Goal: Information Seeking & Learning: Find specific fact

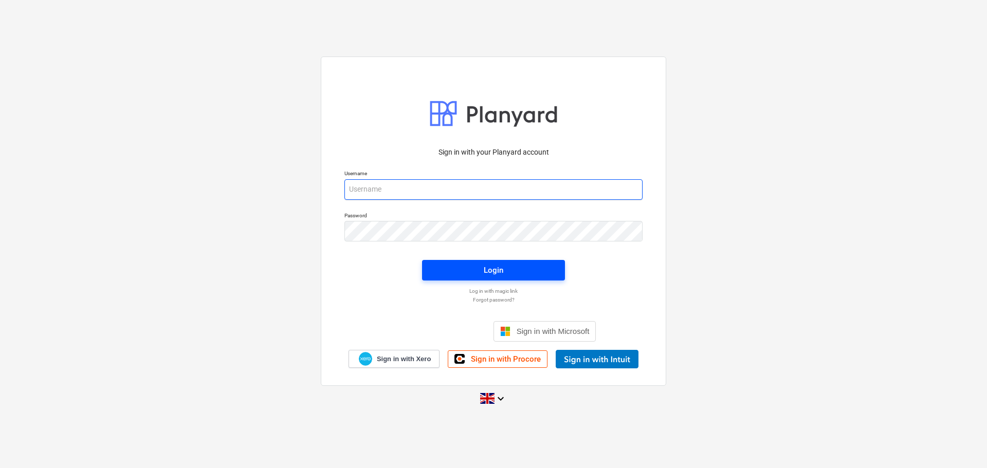
type input "[EMAIL_ADDRESS][DOMAIN_NAME]"
click at [468, 264] on span "Login" at bounding box center [493, 270] width 118 height 13
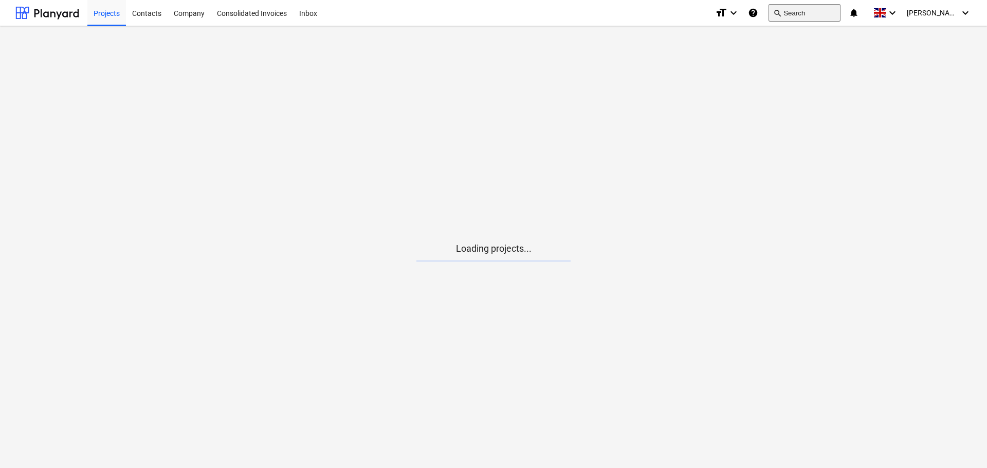
click at [829, 15] on button "search Search" at bounding box center [805, 12] width 72 height 17
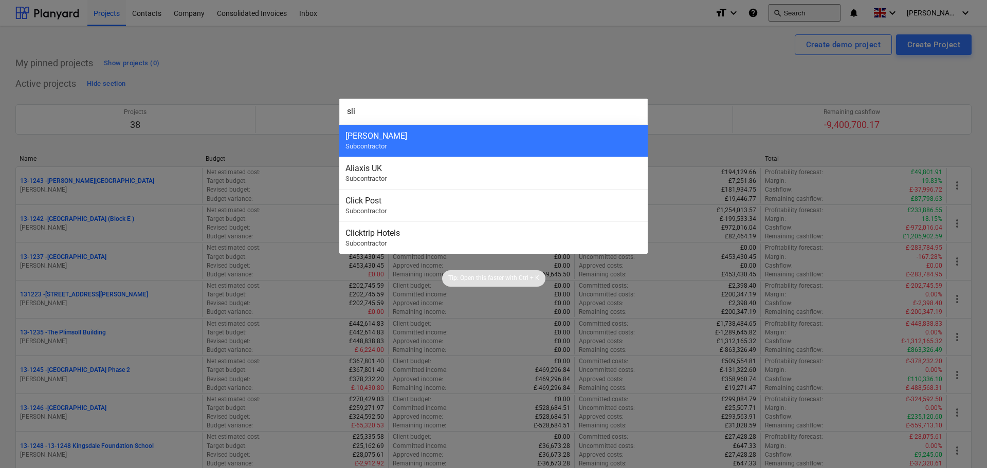
type input "slin"
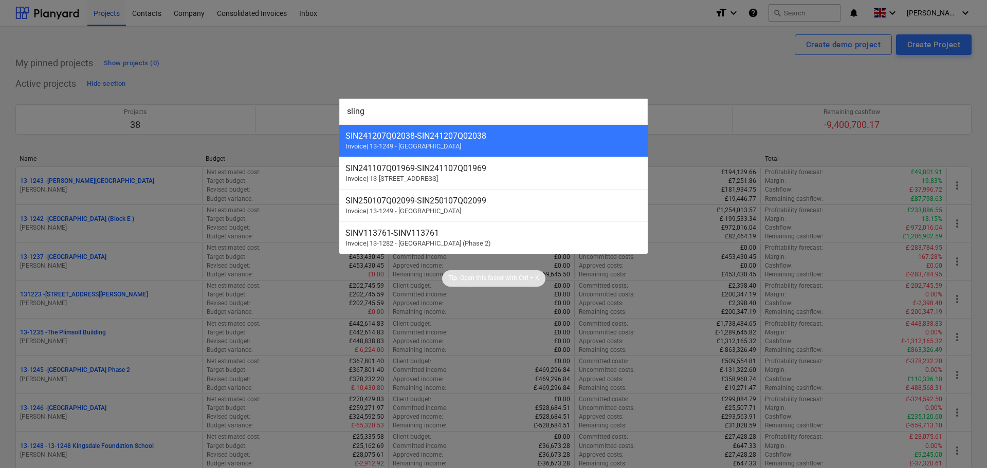
type input "sling"
click at [332, 36] on div at bounding box center [493, 234] width 987 height 468
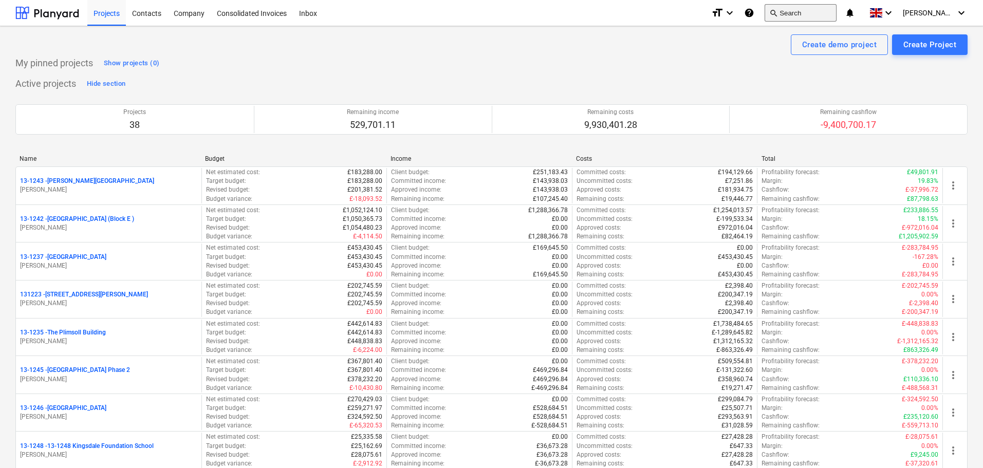
click at [818, 15] on button "search Search" at bounding box center [801, 12] width 72 height 17
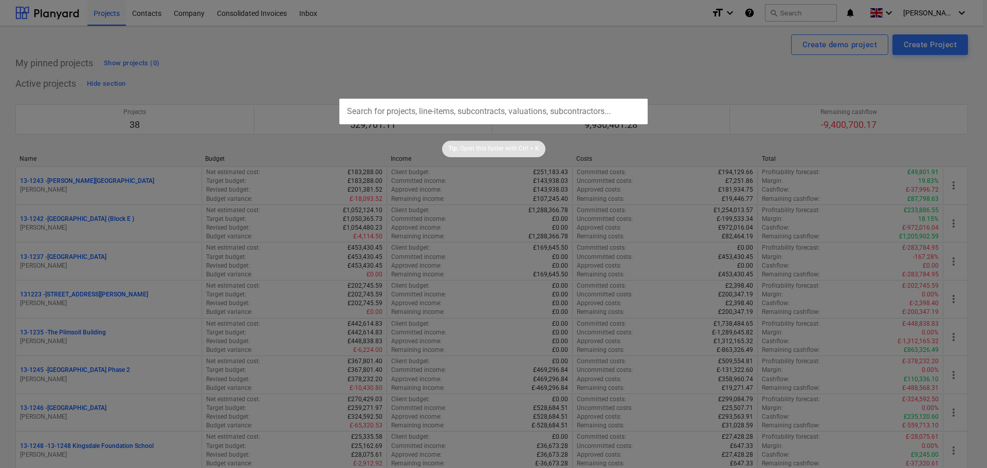
click at [522, 116] on input "text" at bounding box center [493, 112] width 308 height 26
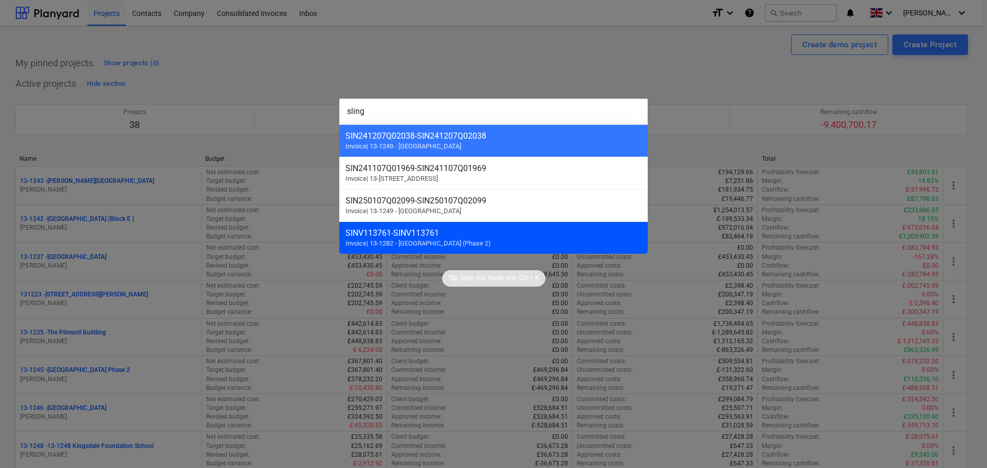
type input "sling"
click at [462, 234] on div "SINV113761 - SINV113761" at bounding box center [493, 233] width 296 height 10
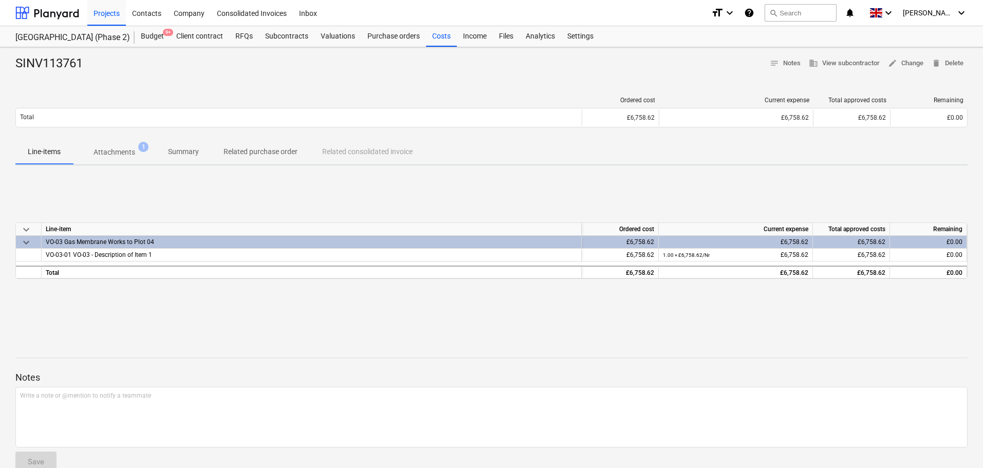
click at [32, 60] on div "SINV113761" at bounding box center [53, 64] width 76 height 16
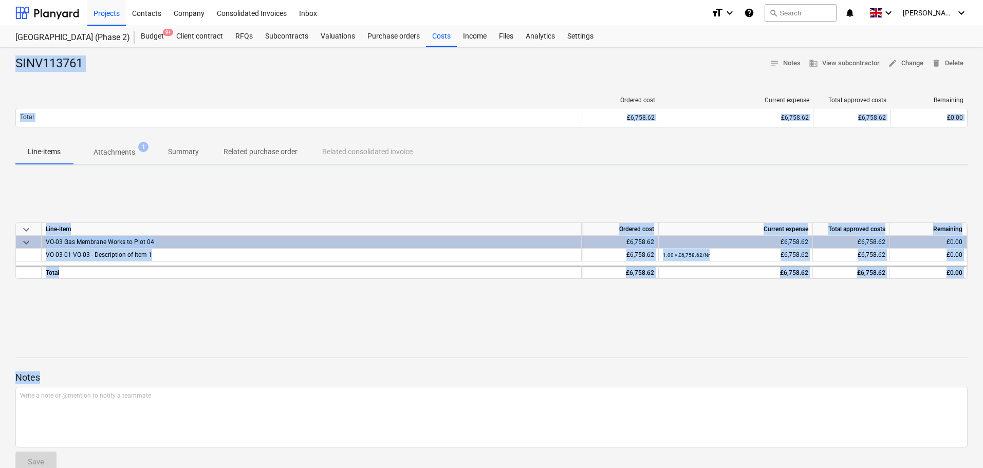
drag, startPoint x: 32, startPoint y: 60, endPoint x: 304, endPoint y: 375, distance: 416.6
click at [304, 375] on div "SINV113761 notes Notes business View subcontractor edit Change delete Delete Or…" at bounding box center [491, 268] width 983 height 442
click at [304, 375] on p "Notes" at bounding box center [491, 378] width 953 height 12
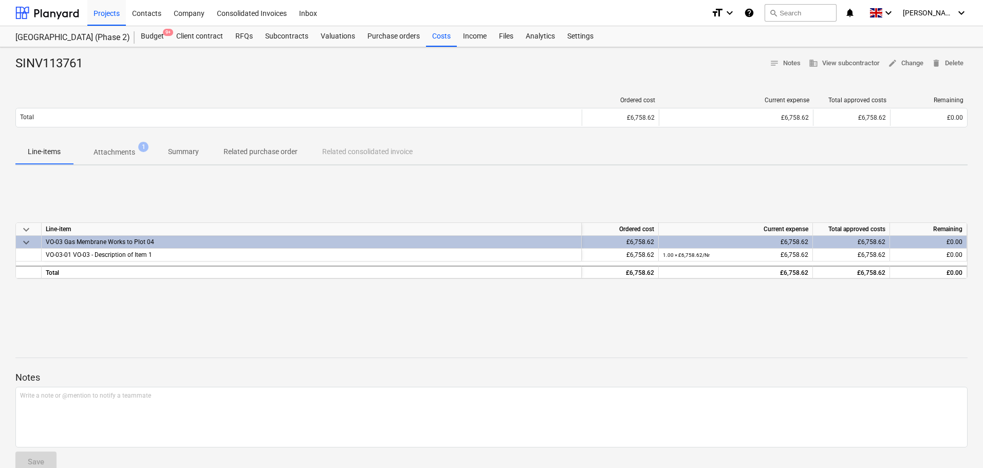
click at [304, 375] on p "Notes" at bounding box center [491, 378] width 953 height 12
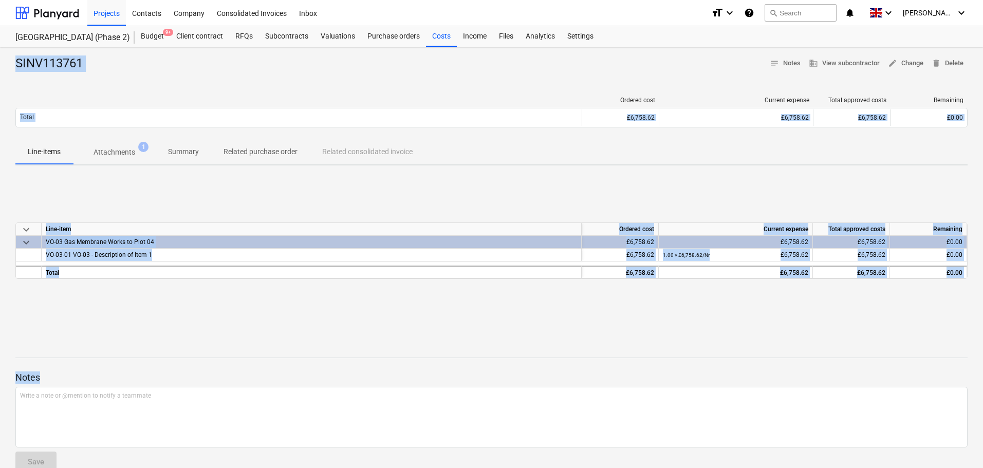
drag, startPoint x: 304, startPoint y: 375, endPoint x: 53, endPoint y: -52, distance: 495.8
click at [53, 0] on html "Projects Contacts Company Consolidated Invoices Inbox format_size keyboard_arro…" at bounding box center [491, 234] width 983 height 468
click at [9, 54] on div "SINV113761 notes Notes business View subcontractor edit Change delete Delete Or…" at bounding box center [491, 268] width 983 height 442
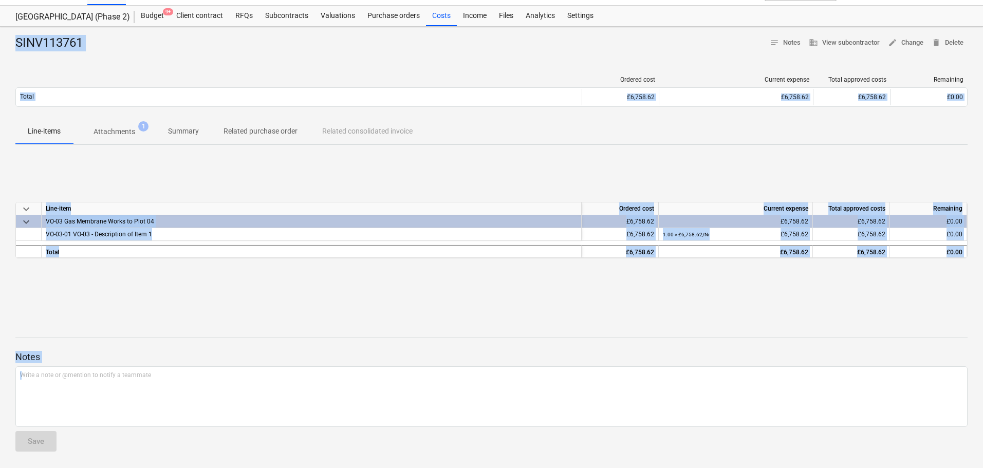
drag, startPoint x: 9, startPoint y: 54, endPoint x: 559, endPoint y: 492, distance: 703.5
click at [559, 448] on html "Projects Contacts Company Consolidated Invoices Inbox format_size keyboard_arro…" at bounding box center [491, 213] width 983 height 468
click at [312, 339] on div "Notes Write a note or @mention to notify a teammate ﻿ Save" at bounding box center [491, 392] width 953 height 136
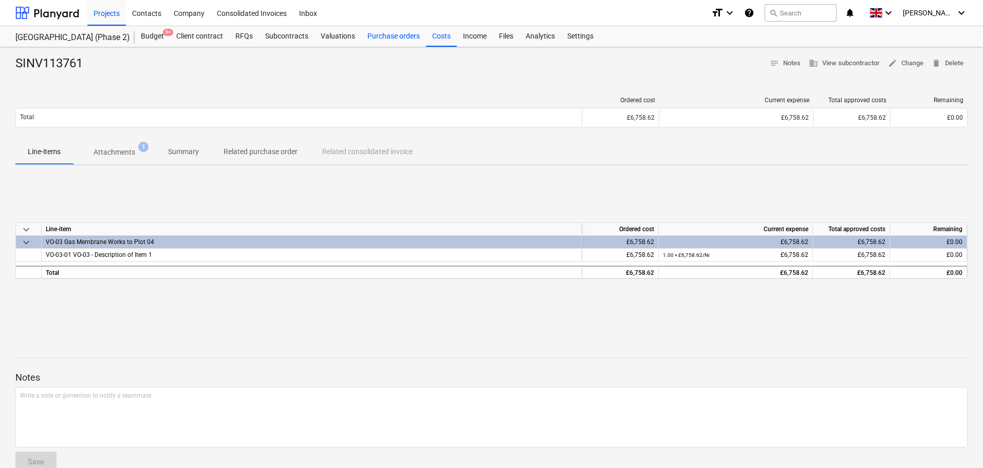
click at [376, 42] on div "Purchase orders" at bounding box center [393, 36] width 65 height 21
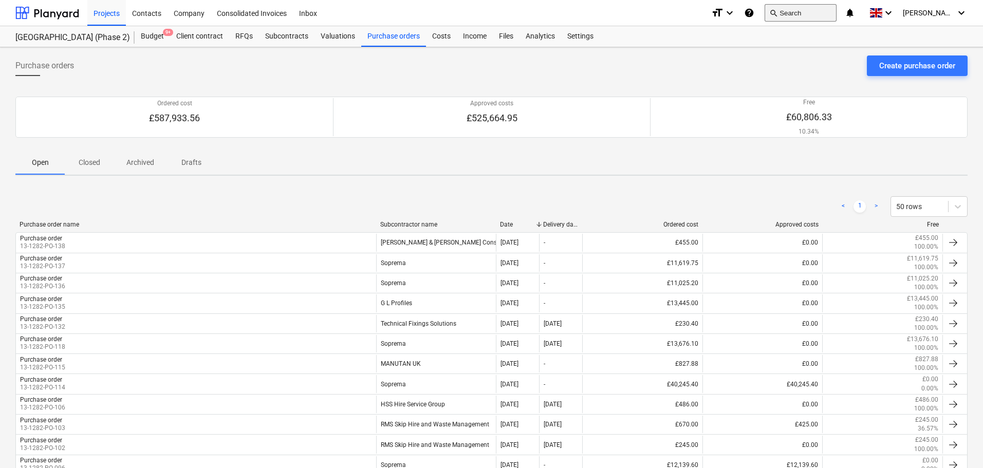
click at [778, 11] on span "search" at bounding box center [774, 13] width 8 height 8
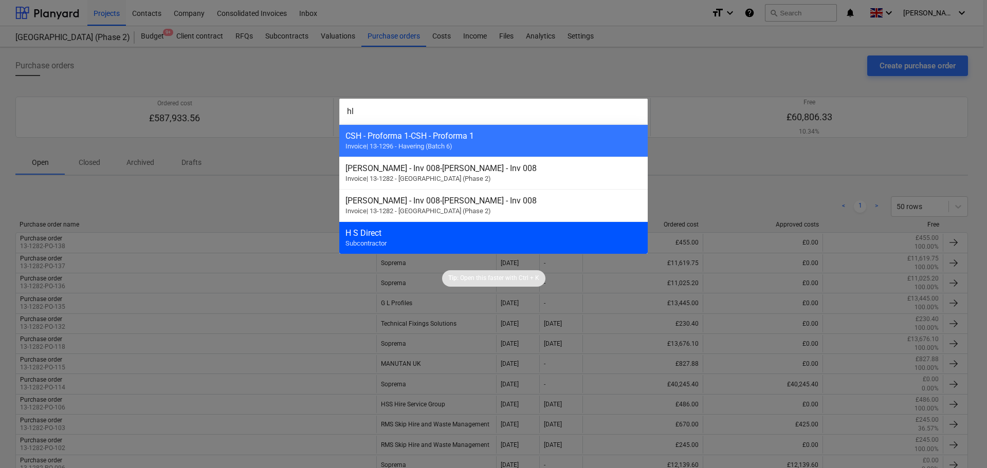
type input "hl"
click at [405, 244] on div "H S Direct Subcontractor" at bounding box center [493, 238] width 308 height 32
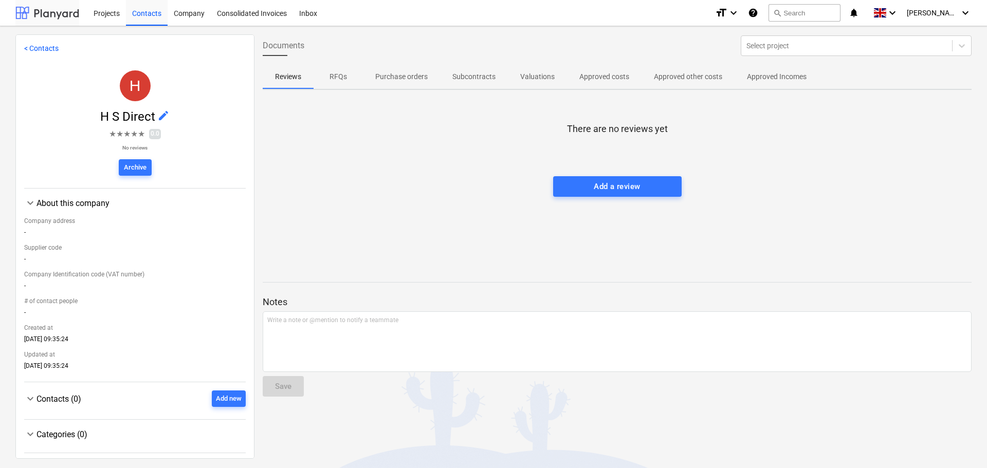
click at [47, 12] on div at bounding box center [47, 13] width 64 height 26
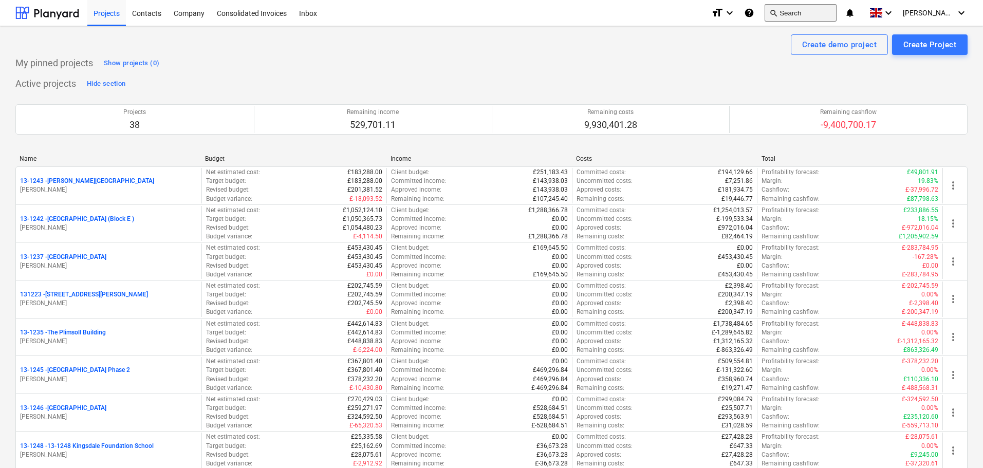
click at [827, 14] on button "search Search" at bounding box center [801, 12] width 72 height 17
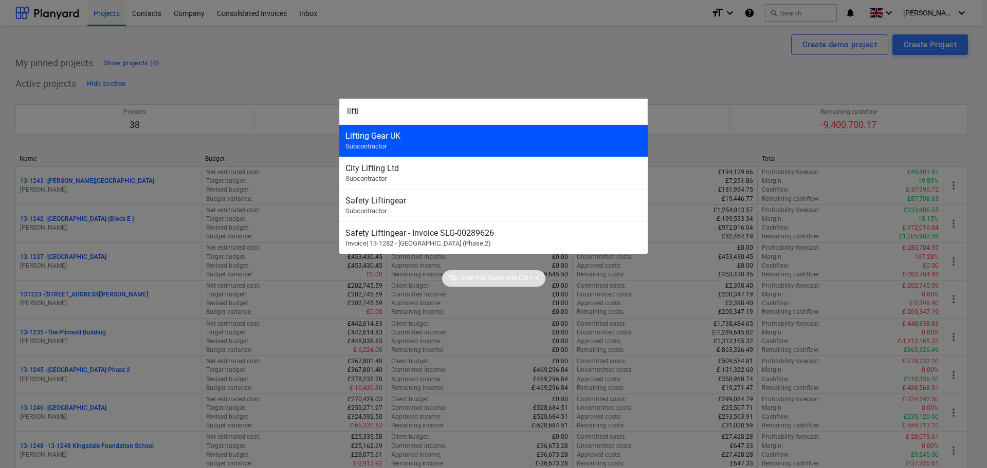
type input "lifti"
click at [491, 132] on div "Lifting Gear UK" at bounding box center [493, 136] width 296 height 10
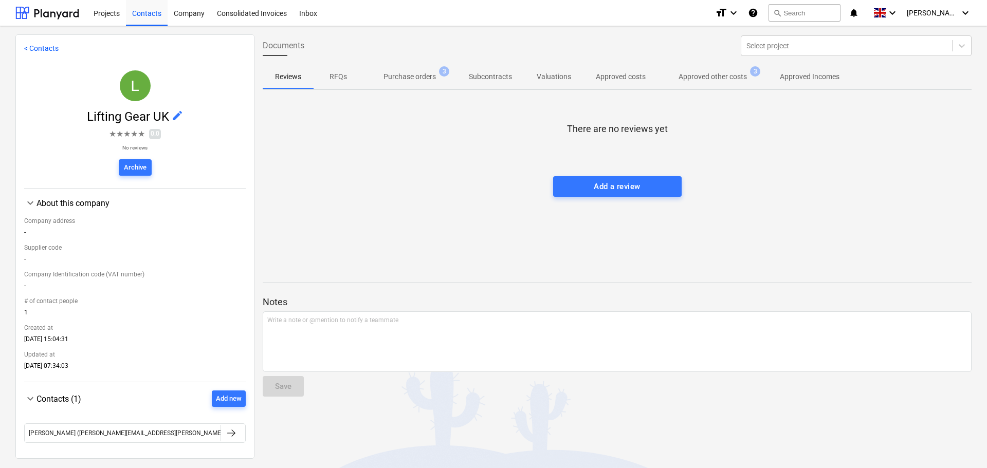
click at [691, 83] on span "Approved other costs 3" at bounding box center [712, 76] width 109 height 19
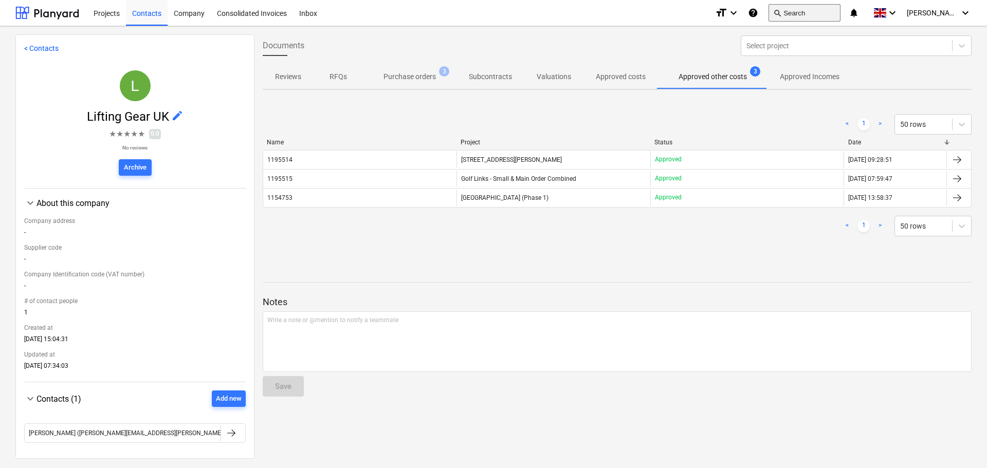
click at [832, 7] on button "search Search" at bounding box center [805, 12] width 72 height 17
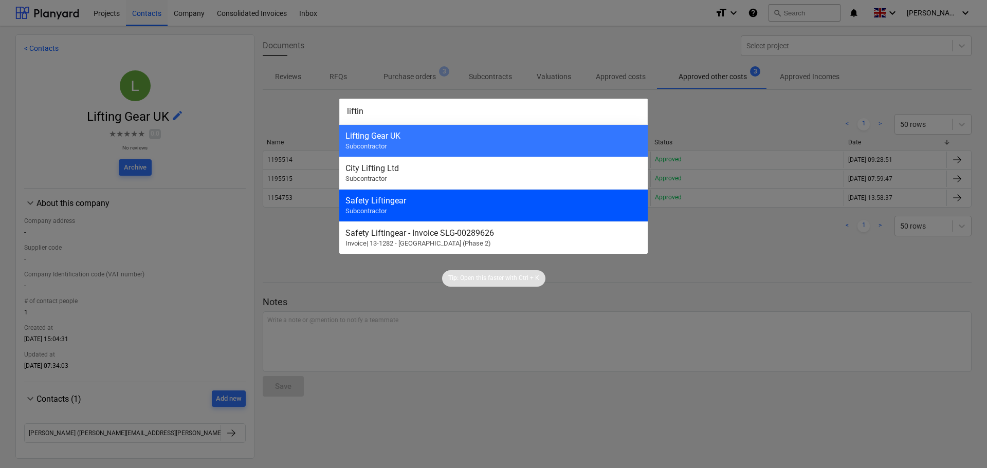
type input "liftin"
click at [454, 203] on div "Safety Liftingear" at bounding box center [493, 201] width 296 height 10
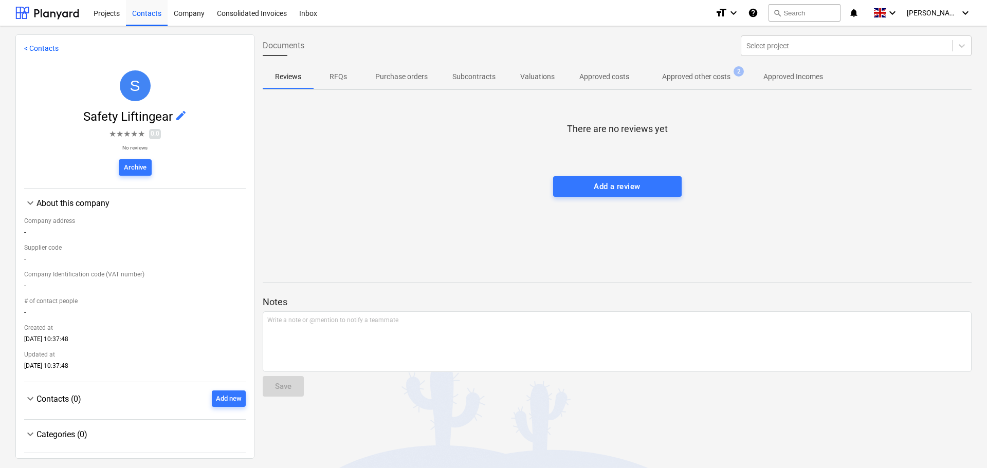
click at [711, 63] on div at bounding box center [617, 60] width 709 height 8
click at [706, 70] on span "Approved other costs 2" at bounding box center [696, 76] width 109 height 19
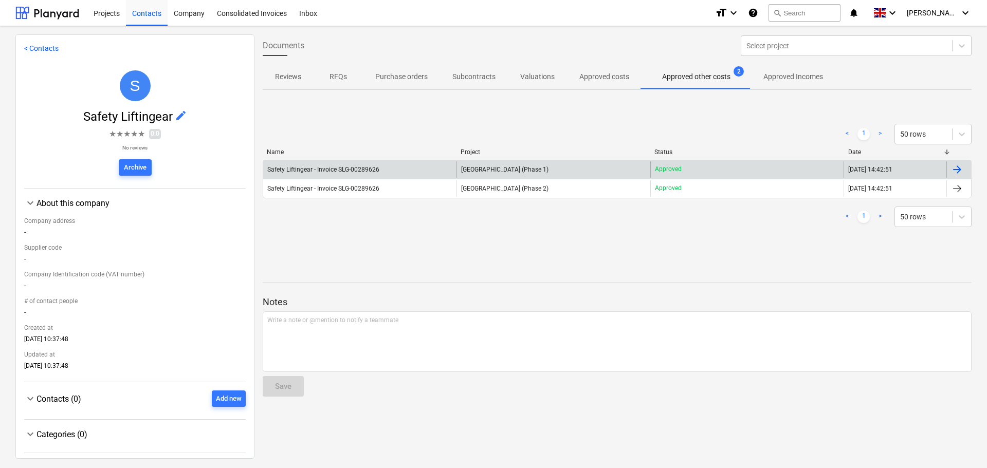
click at [548, 166] on span "[GEOGRAPHIC_DATA] (Phase 1)" at bounding box center [504, 169] width 87 height 7
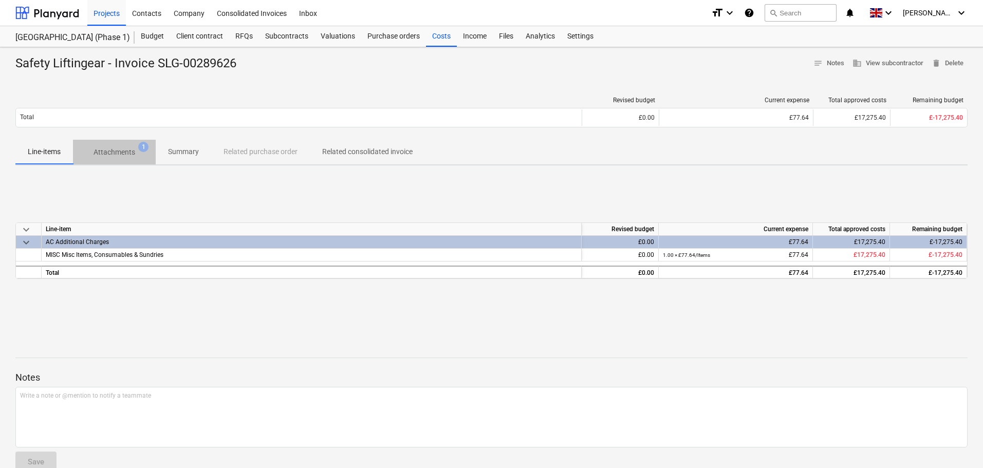
click at [118, 156] on p "Attachments" at bounding box center [115, 152] width 42 height 11
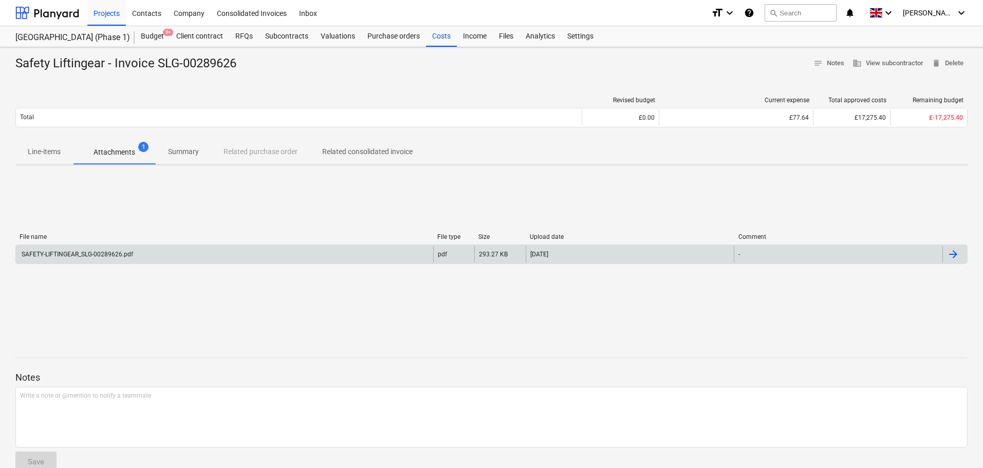
click at [120, 264] on div "SAFETY-LIFTINGEAR_SLG-00289626.pdf pdf 293.27 KB [DATE] -" at bounding box center [491, 255] width 953 height 20
click at [123, 259] on div "SAFETY-LIFTINGEAR_SLG-00289626.pdf" at bounding box center [224, 254] width 417 height 16
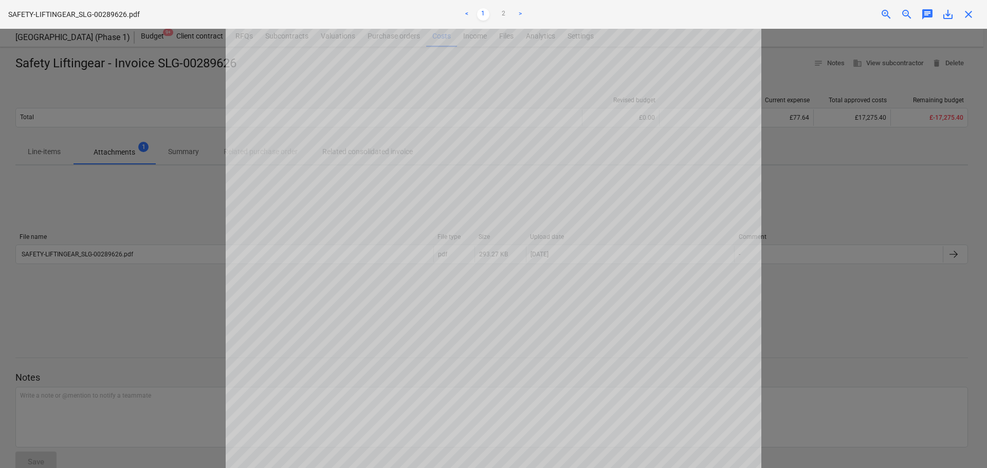
scroll to position [320, 0]
click at [884, 16] on span "zoom_in" at bounding box center [886, 14] width 12 height 12
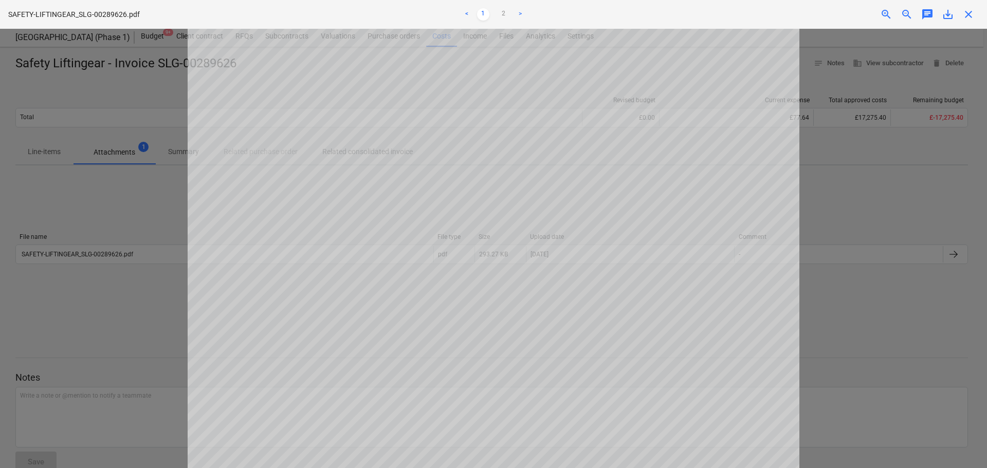
click at [884, 16] on span "zoom_in" at bounding box center [886, 14] width 12 height 12
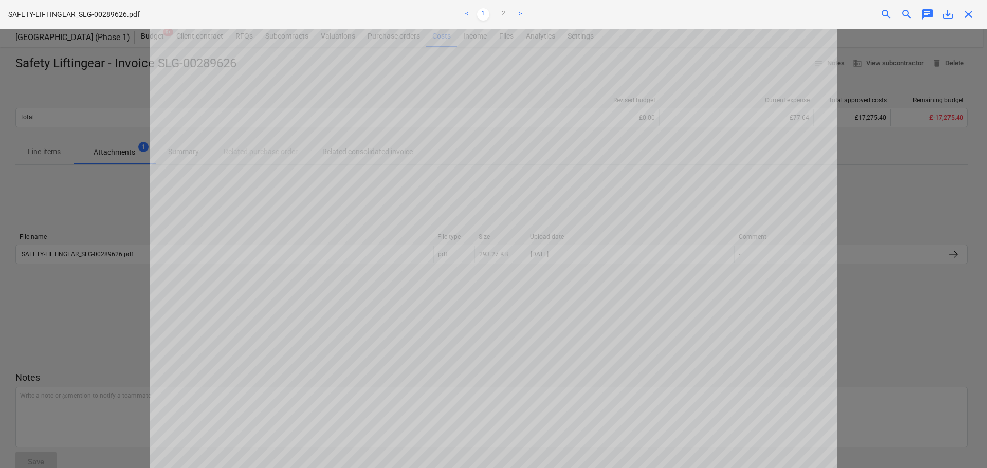
click at [884, 16] on span "zoom_in" at bounding box center [886, 14] width 12 height 12
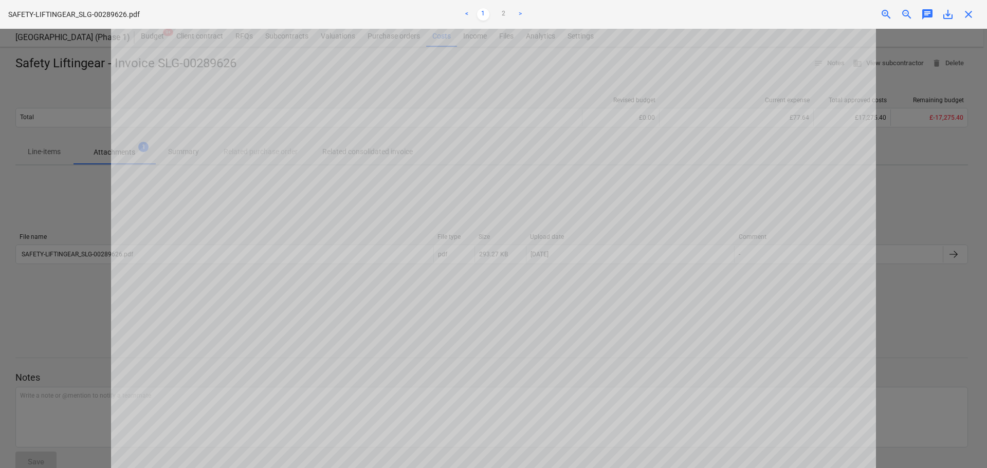
scroll to position [645, 0]
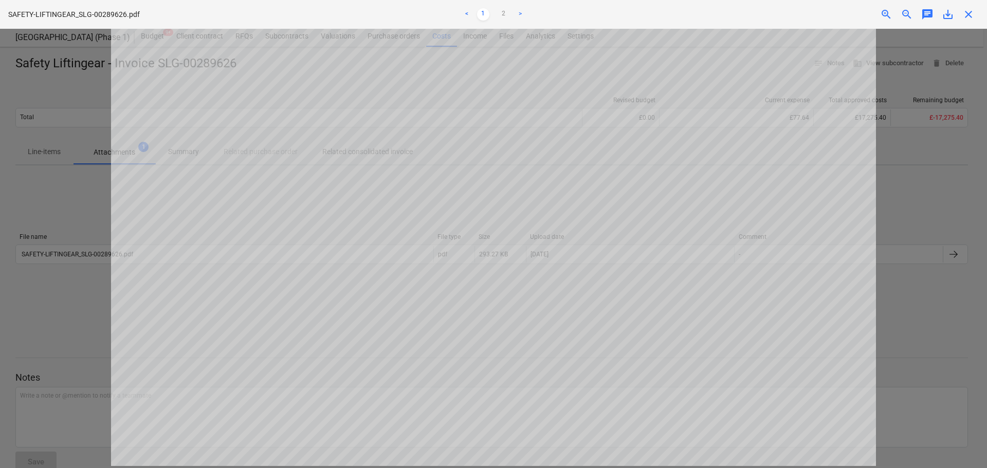
click at [883, 5] on div "SAFETY-LIFTINGEAR_SLG-00289626.pdf < 1 2 > zoom_in zoom_out chat 0 save_alt clo…" at bounding box center [493, 14] width 987 height 29
click at [883, 11] on span "zoom_in" at bounding box center [886, 14] width 12 height 12
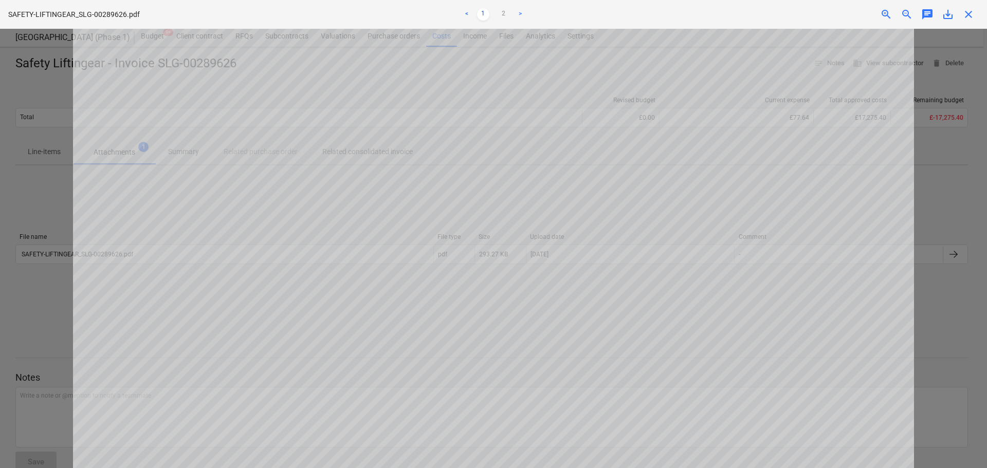
click at [883, 11] on span "zoom_in" at bounding box center [886, 14] width 12 height 12
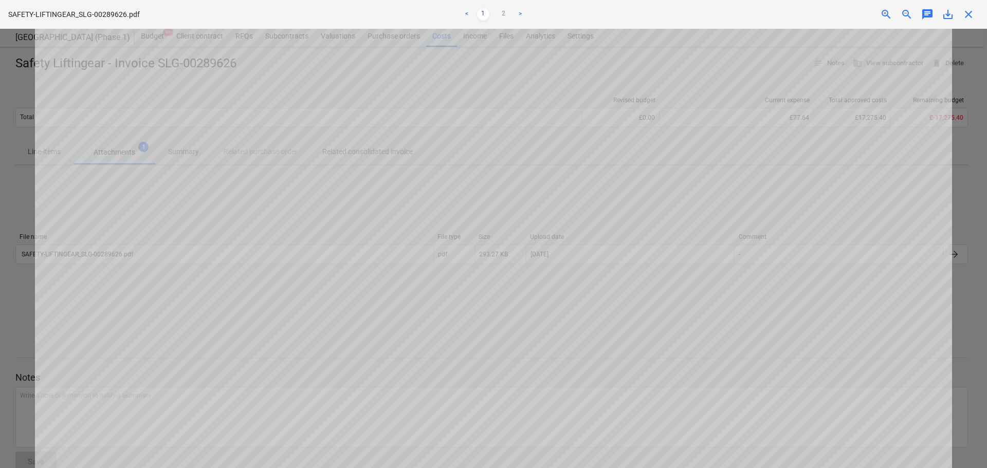
scroll to position [737, 0]
click at [880, 12] on span "zoom_in" at bounding box center [886, 14] width 12 height 12
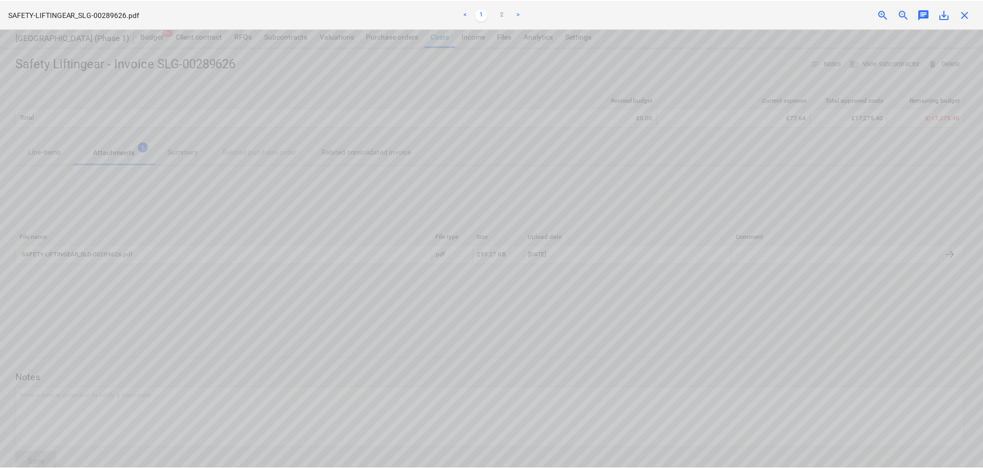
scroll to position [975, 13]
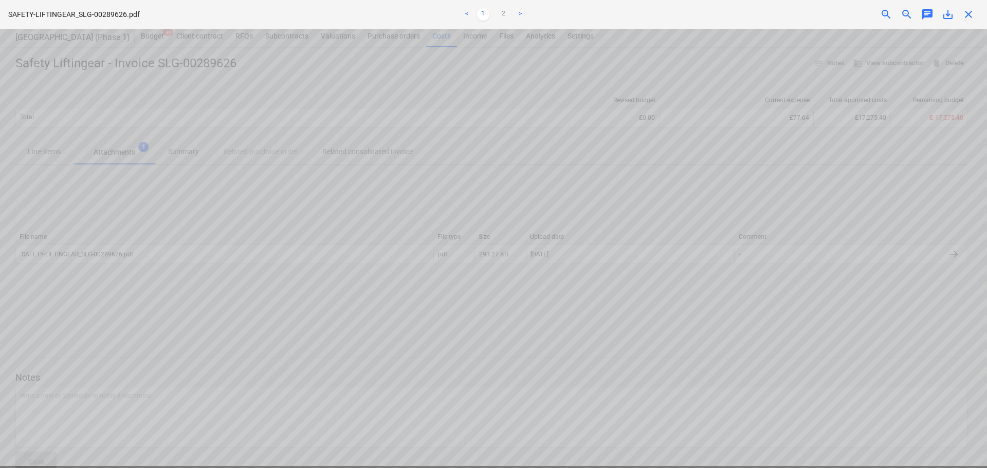
click at [967, 15] on span "close" at bounding box center [968, 14] width 12 height 12
